Goal: Task Accomplishment & Management: Use online tool/utility

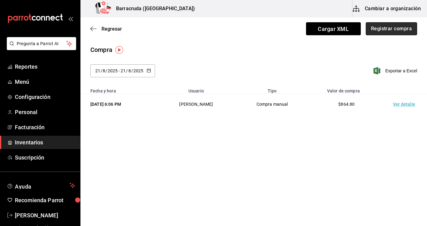
click at [411, 31] on button "Registrar compra" at bounding box center [391, 28] width 51 height 13
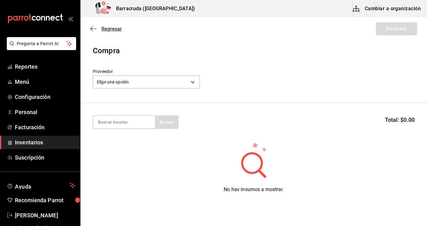
click at [95, 29] on icon "button" at bounding box center [93, 29] width 6 height 6
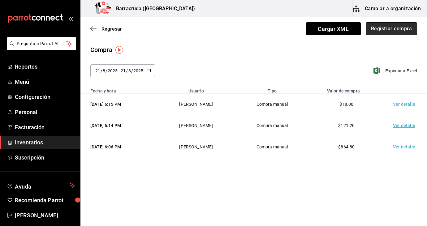
click at [394, 28] on button "Registrar compra" at bounding box center [391, 28] width 51 height 13
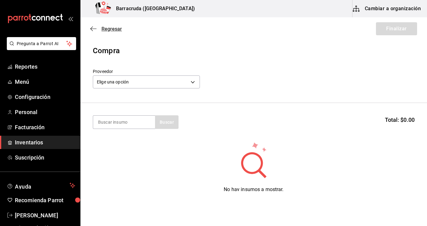
click at [94, 28] on icon "button" at bounding box center [93, 29] width 6 height 6
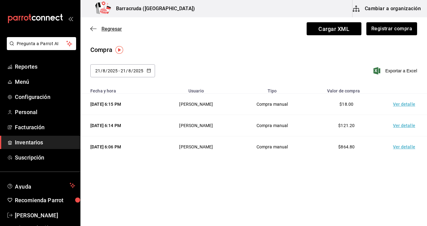
click at [93, 30] on icon "button" at bounding box center [93, 29] width 6 height 6
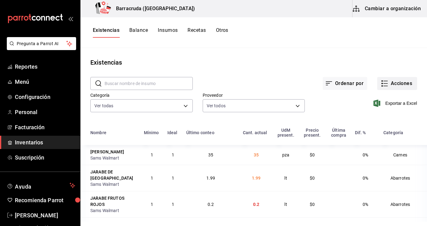
click at [399, 82] on button "Acciones" at bounding box center [397, 83] width 40 height 13
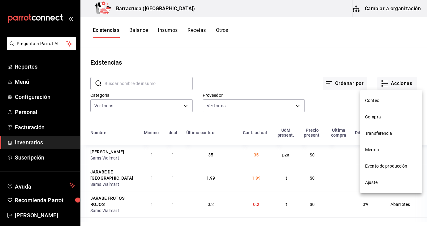
click at [387, 167] on span "Evento de producción" at bounding box center [391, 166] width 52 height 7
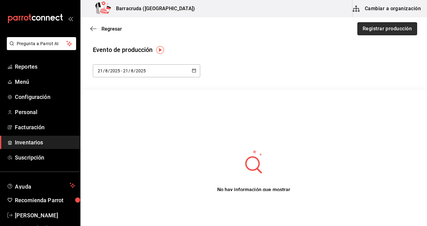
click at [391, 32] on button "Registrar producción" at bounding box center [388, 28] width 60 height 13
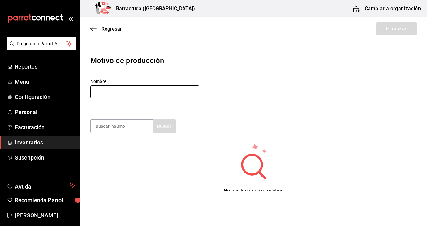
click at [117, 91] on input "text" at bounding box center [144, 91] width 109 height 13
type input "lim"
click at [119, 125] on input at bounding box center [122, 126] width 62 height 13
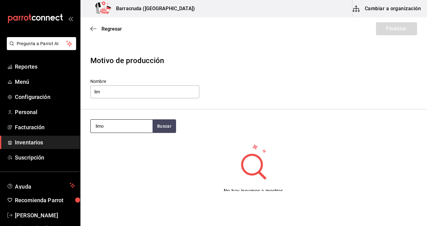
type input "limo"
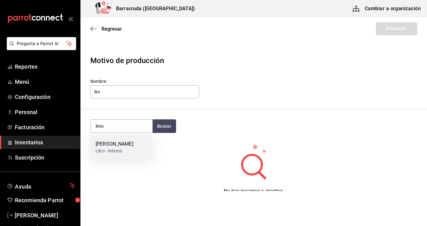
click at [110, 146] on div "[PERSON_NAME]" at bounding box center [115, 144] width 38 height 7
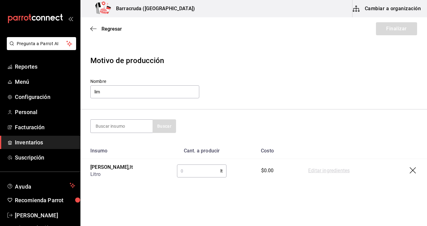
click at [212, 171] on input "text" at bounding box center [198, 171] width 43 height 12
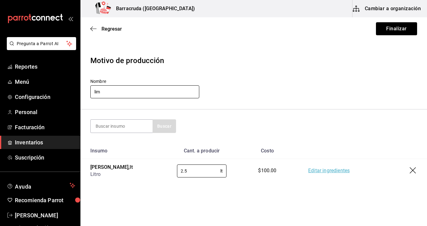
type input "2.5"
click at [156, 93] on input "lim" at bounding box center [144, 91] width 109 height 13
type input "l"
type input "[DATE]"
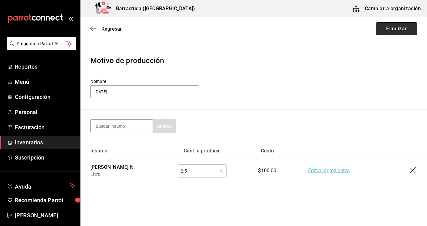
click at [397, 28] on button "Finalizar" at bounding box center [396, 28] width 41 height 13
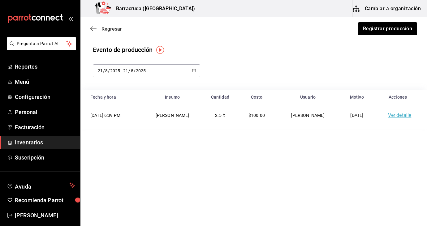
click at [95, 30] on icon "button" at bounding box center [93, 29] width 6 height 6
